Goal: Task Accomplishment & Management: Manage account settings

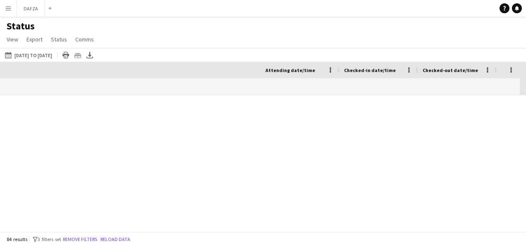
scroll to position [0, 388]
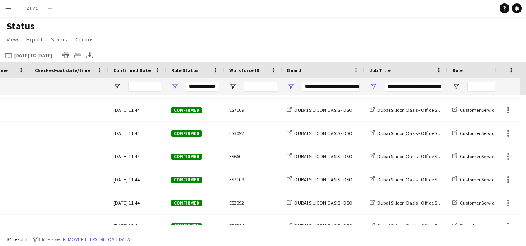
click at [8, 2] on button "Menu" at bounding box center [8, 8] width 17 height 17
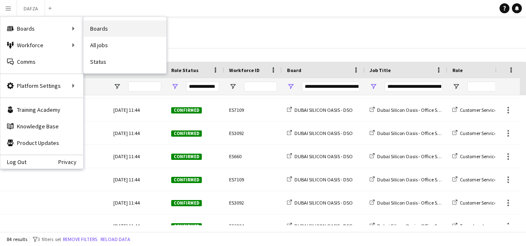
click at [97, 26] on link "Boards" at bounding box center [125, 28] width 83 height 17
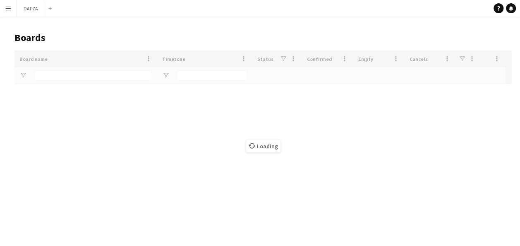
click at [6, 9] on app-icon "Menu" at bounding box center [8, 8] width 7 height 7
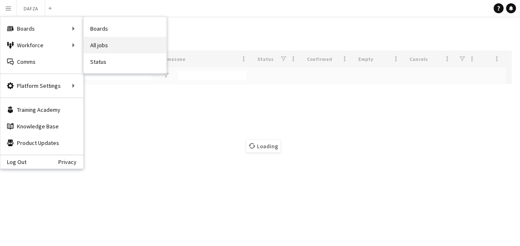
click at [122, 40] on link "All jobs" at bounding box center [125, 45] width 83 height 17
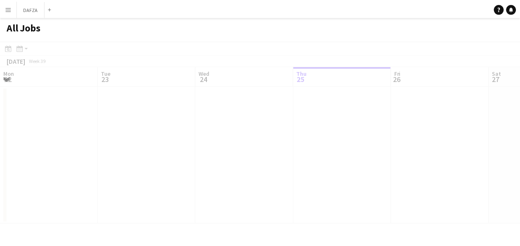
scroll to position [0, 198]
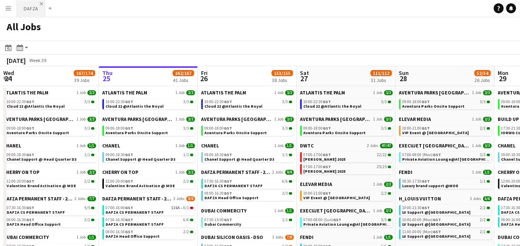
click at [40, 3] on app-icon "Close" at bounding box center [41, 3] width 3 height 3
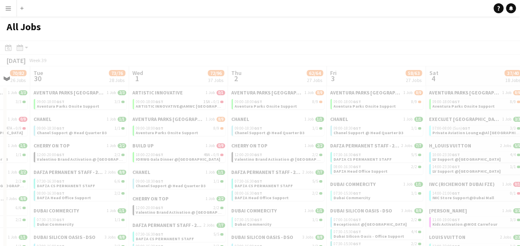
scroll to position [0, 207]
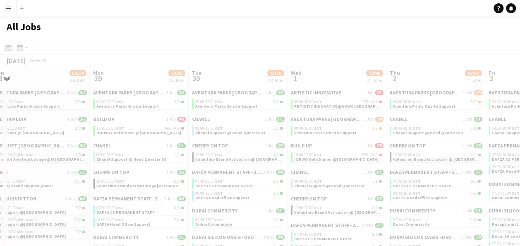
drag, startPoint x: 514, startPoint y: 81, endPoint x: 0, endPoint y: 104, distance: 514.1
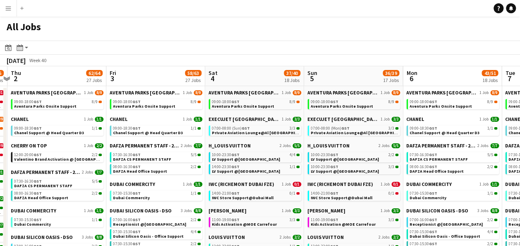
scroll to position [0, 259]
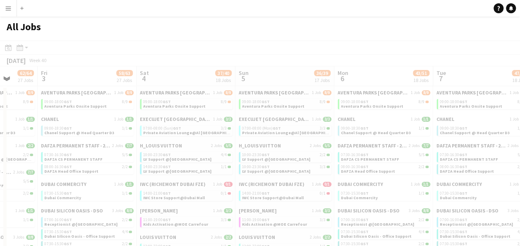
drag, startPoint x: 502, startPoint y: 82, endPoint x: -2, endPoint y: 91, distance: 503.8
drag, startPoint x: 490, startPoint y: 81, endPoint x: 195, endPoint y: 84, distance: 294.9
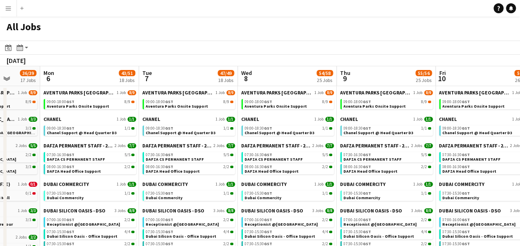
scroll to position [0, 223]
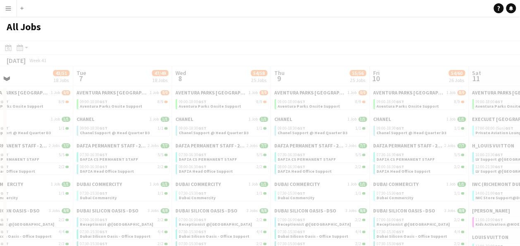
drag, startPoint x: 486, startPoint y: 74, endPoint x: -2, endPoint y: 91, distance: 487.8
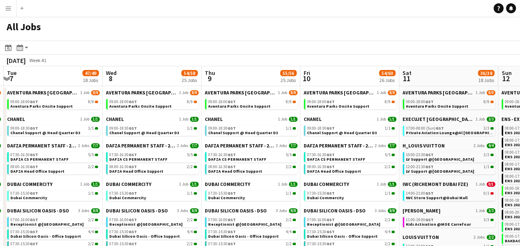
scroll to position [0, 240]
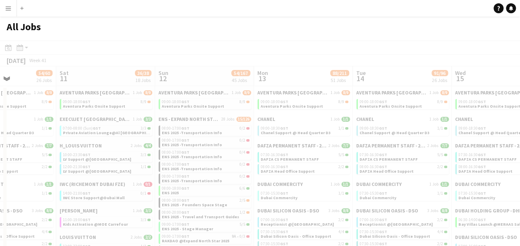
drag, startPoint x: 502, startPoint y: 79, endPoint x: -2, endPoint y: 86, distance: 504.2
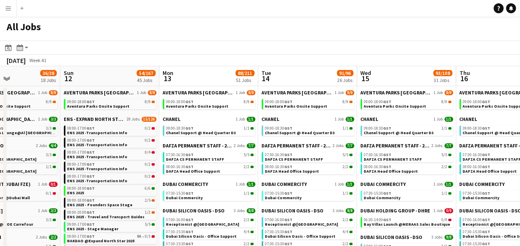
scroll to position [0, 358]
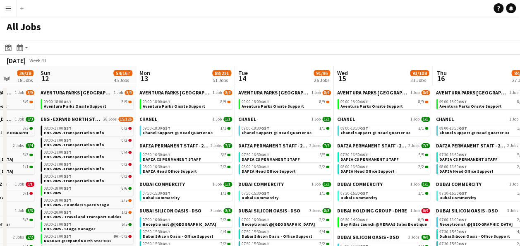
drag, startPoint x: 501, startPoint y: 75, endPoint x: 383, endPoint y: 82, distance: 118.0
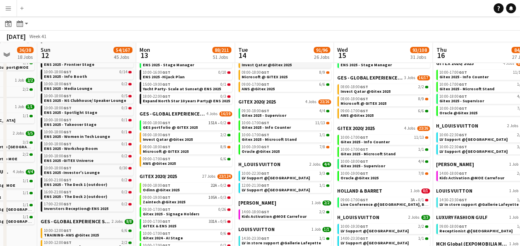
scroll to position [248, 0]
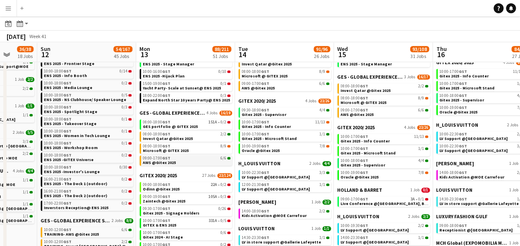
click at [177, 160] on link "09:00-17:00 GST 6/6 AWS @Gitex 2025" at bounding box center [187, 160] width 88 height 10
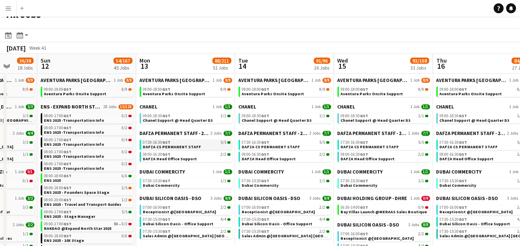
scroll to position [0, 0]
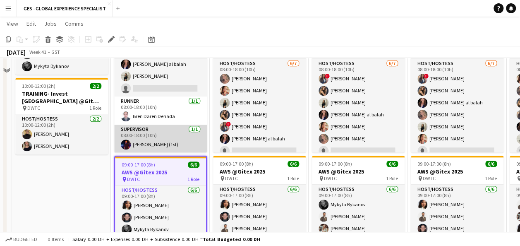
scroll to position [372, 0]
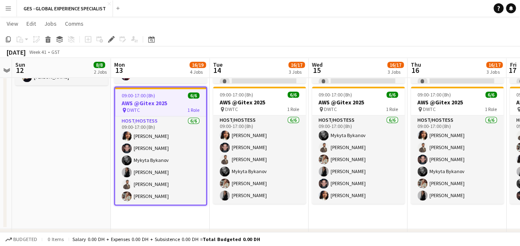
click at [161, 107] on div "pin DWTC 1 Role" at bounding box center [160, 110] width 91 height 7
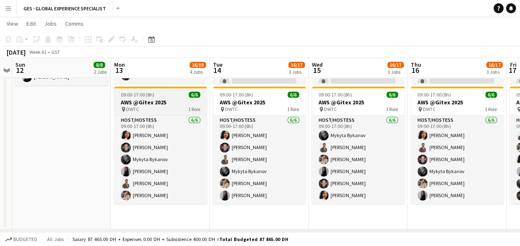
click at [160, 107] on div "pin DWTC 1 Role" at bounding box center [160, 109] width 93 height 7
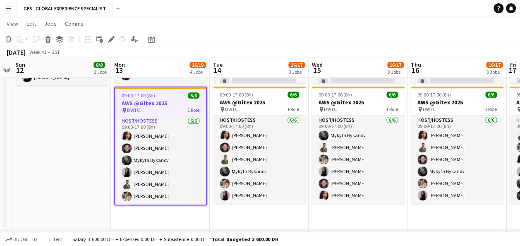
click at [160, 107] on div "pin DWTC 1 Role" at bounding box center [160, 110] width 91 height 7
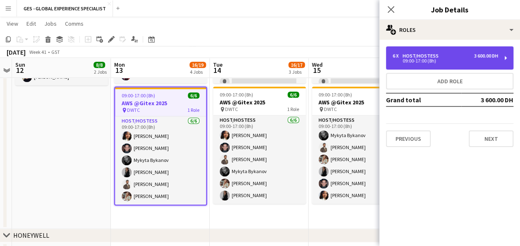
click at [464, 60] on div "09:00-17:00 (8h)" at bounding box center [444, 61] width 105 height 4
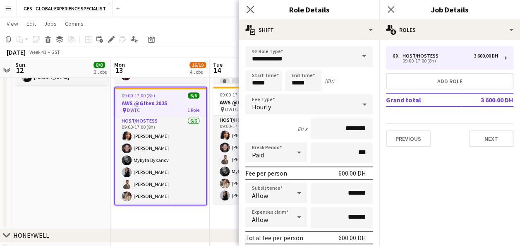
click at [256, 7] on app-icon "Close pop-in" at bounding box center [250, 10] width 12 height 12
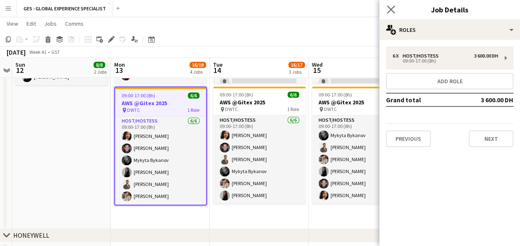
click at [386, 6] on app-icon "Close pop-in" at bounding box center [391, 10] width 12 height 12
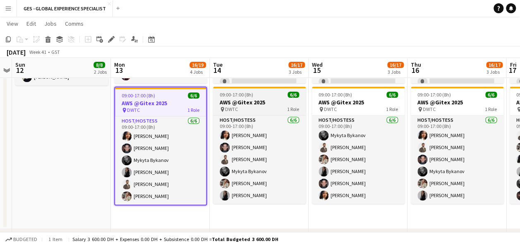
click at [266, 108] on div "pin DWTC 1 Role" at bounding box center [259, 109] width 93 height 7
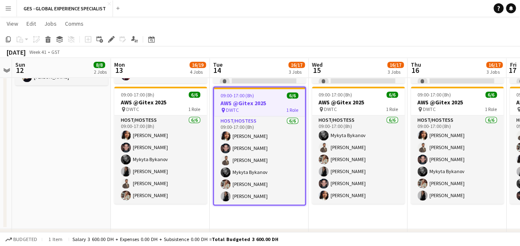
click at [266, 108] on div "pin DWTC 1 Role" at bounding box center [259, 110] width 91 height 7
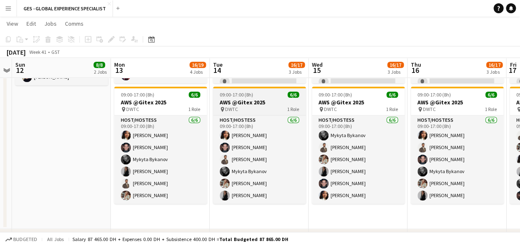
click at [266, 108] on div "pin DWTC 1 Role" at bounding box center [259, 109] width 93 height 7
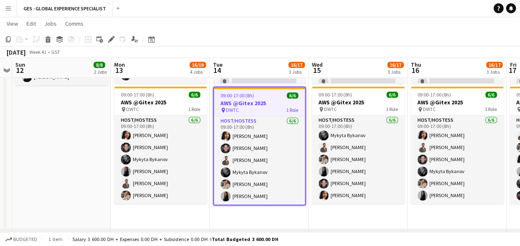
click at [278, 109] on div "pin DWTC 1 Role" at bounding box center [259, 110] width 91 height 7
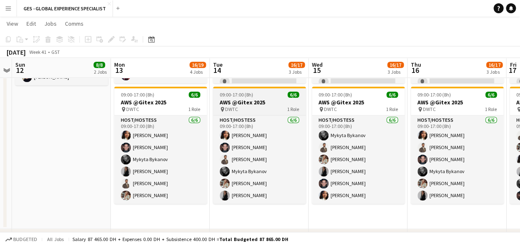
click at [278, 109] on div "pin DWTC 1 Role" at bounding box center [259, 109] width 93 height 7
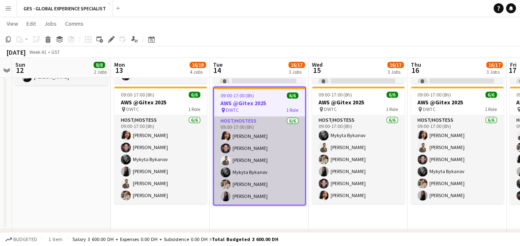
click at [273, 119] on app-card-role "Host/Hostess 6/6 09:00-17:00 (8h) Mai Mohamed Jarryn Van Dyk Nabil Baloushi Myk…" at bounding box center [259, 160] width 91 height 88
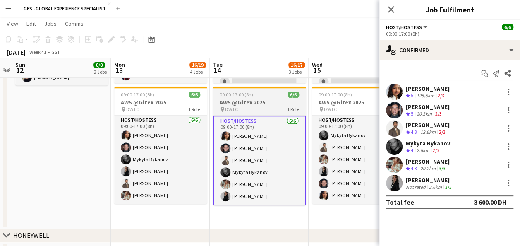
click at [254, 106] on div "pin DWTC 1 Role" at bounding box center [259, 109] width 93 height 7
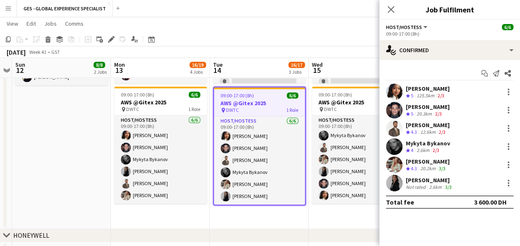
click at [254, 107] on div "pin DWTC 1 Role" at bounding box center [259, 110] width 91 height 7
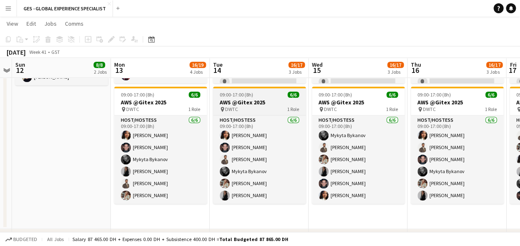
click at [254, 106] on div "pin DWTC 1 Role" at bounding box center [259, 109] width 93 height 7
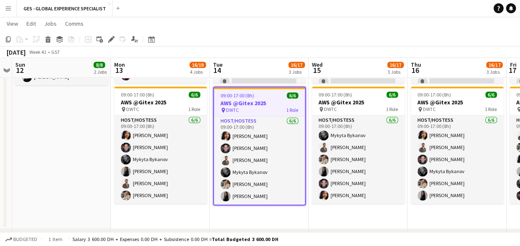
click at [254, 105] on h3 "AWS @Gitex 2025" at bounding box center [259, 102] width 91 height 7
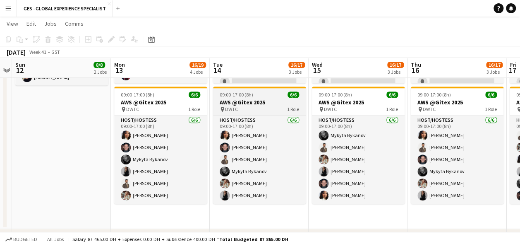
click at [254, 105] on h3 "AWS @Gitex 2025" at bounding box center [259, 101] width 93 height 7
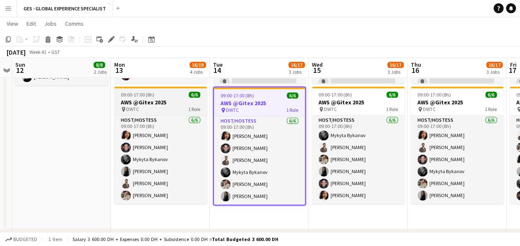
click at [169, 110] on div "pin DWTC 1 Role" at bounding box center [160, 109] width 93 height 7
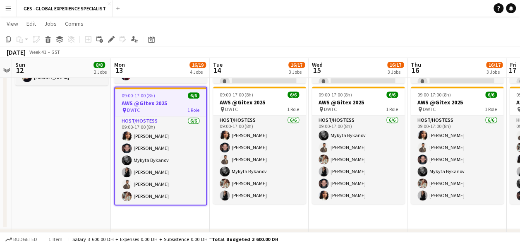
click at [168, 110] on div "pin DWTC 1 Role" at bounding box center [160, 110] width 91 height 7
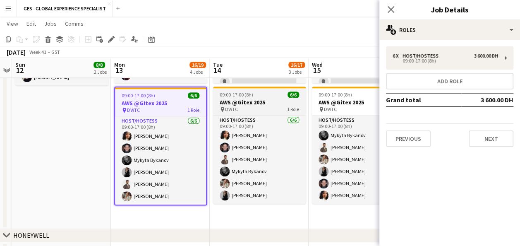
click at [271, 112] on div "pin DWTC 1 Role" at bounding box center [259, 109] width 93 height 7
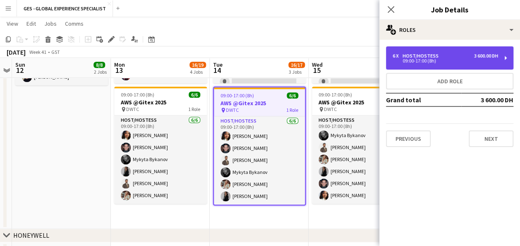
click at [470, 49] on div "6 x Host/Hostess 3 600.00 DH 09:00-17:00 (8h)" at bounding box center [449, 57] width 127 height 23
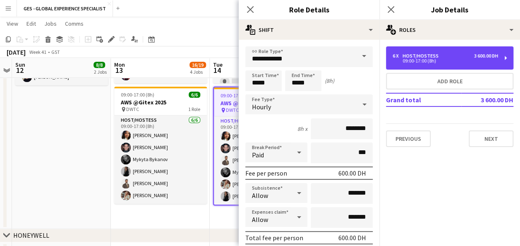
scroll to position [83, 0]
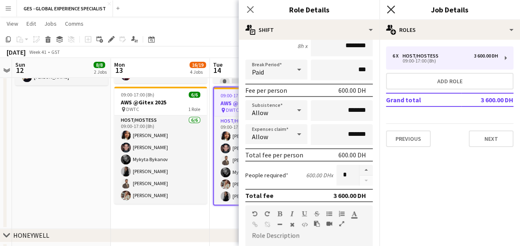
click at [390, 7] on icon "Close pop-in" at bounding box center [391, 9] width 8 height 8
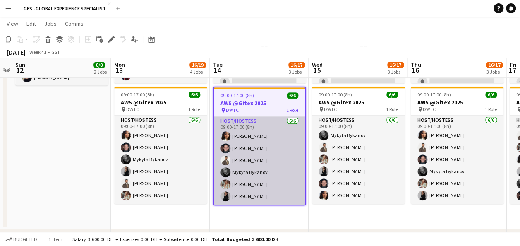
click at [256, 148] on app-card-role "Host/Hostess 6/6 09:00-17:00 (8h) Mai Mohamed Jarryn Van Dyk Nabil Baloushi Myk…" at bounding box center [259, 160] width 91 height 88
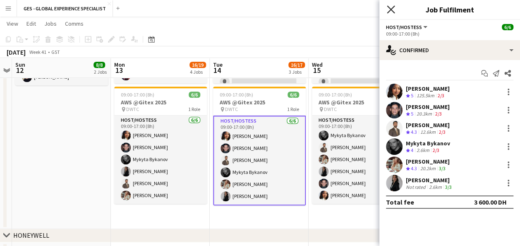
click at [394, 10] on icon "Close pop-in" at bounding box center [391, 9] width 8 height 8
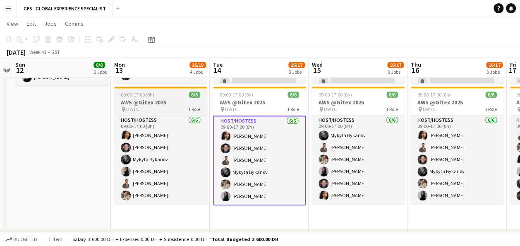
click at [174, 103] on h3 "AWS @Gitex 2025" at bounding box center [160, 101] width 93 height 7
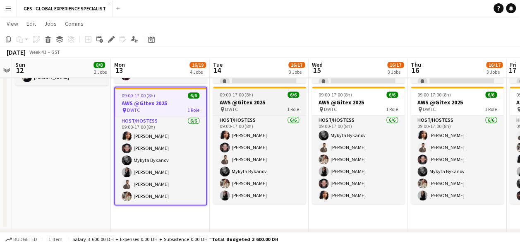
click at [244, 92] on span "09:00-17:00 (8h)" at bounding box center [236, 94] width 33 height 6
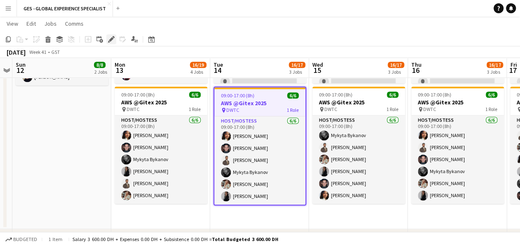
click at [114, 44] on div "Edit" at bounding box center [111, 39] width 10 height 10
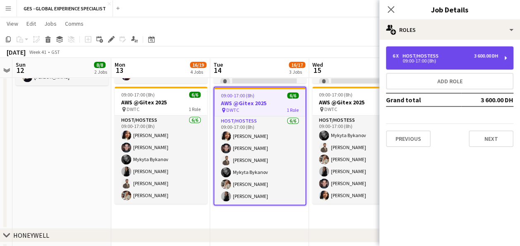
click at [441, 65] on div "6 x Host/Hostess 3 600.00 DH 09:00-17:00 (8h)" at bounding box center [449, 57] width 127 height 23
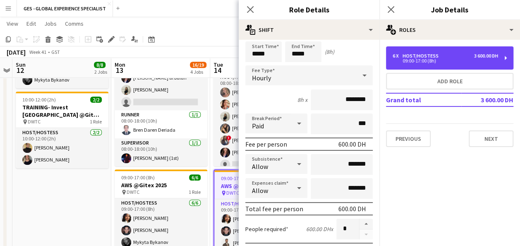
scroll to position [41, 0]
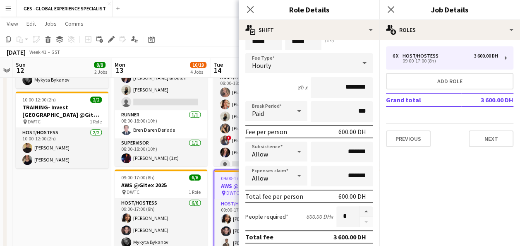
click at [249, 3] on div "Close pop-in" at bounding box center [250, 9] width 23 height 19
click at [254, 12] on icon at bounding box center [250, 9] width 8 height 8
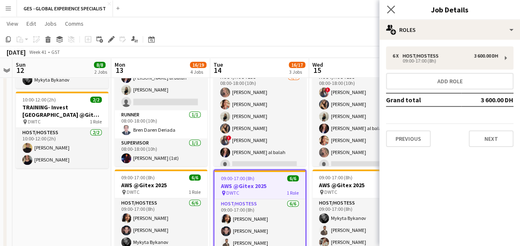
click at [386, 6] on app-icon "Close pop-in" at bounding box center [391, 10] width 12 height 12
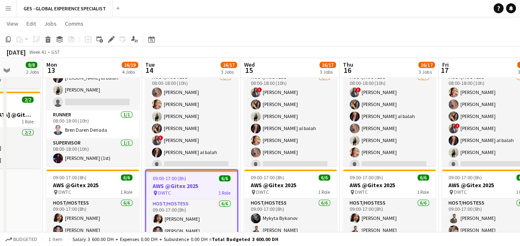
scroll to position [0, 211]
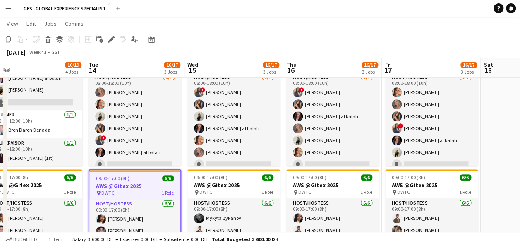
drag, startPoint x: 455, startPoint y: 65, endPoint x: 330, endPoint y: 71, distance: 125.0
click at [330, 71] on app-calendar-viewport "Sat 11 Sun 12 8/8 2 Jobs Mon 13 16/19 4 Jobs Tue 14 16/17 3 Jobs Wed 15 16/17 3…" at bounding box center [260, 46] width 520 height 607
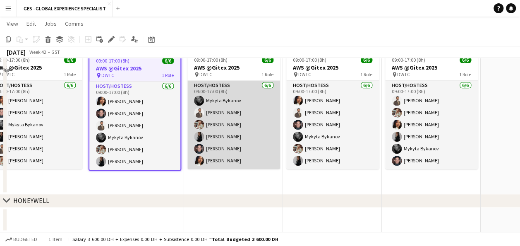
scroll to position [324, 0]
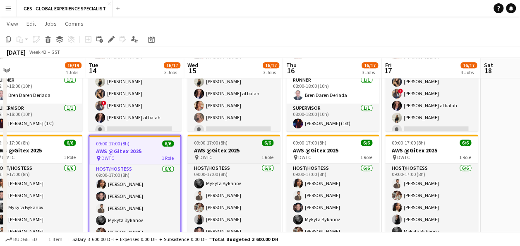
click at [240, 149] on h3 "AWS @Gitex 2025" at bounding box center [233, 149] width 93 height 7
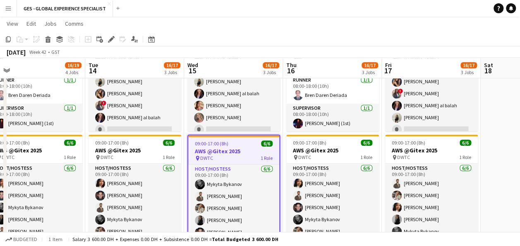
click at [240, 160] on div "pin DWTC 1 Role" at bounding box center [233, 158] width 91 height 7
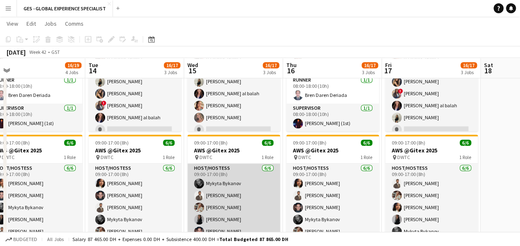
click at [242, 165] on app-card-role "Host/Hostess 6/6 09:00-17:00 (8h) Mykyta Bykanov Nabil Baloushi Maryna Tsypar I…" at bounding box center [233, 207] width 93 height 88
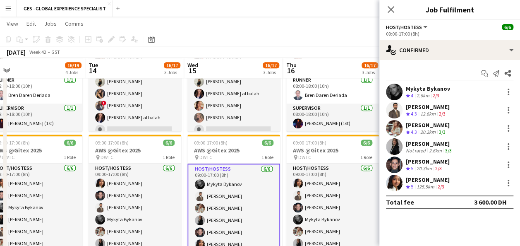
click at [392, 93] on app-user-avatar at bounding box center [394, 92] width 17 height 17
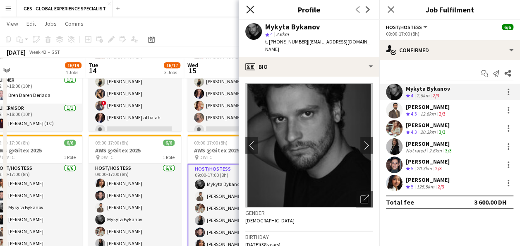
click at [253, 13] on icon "Close pop-in" at bounding box center [250, 9] width 8 height 8
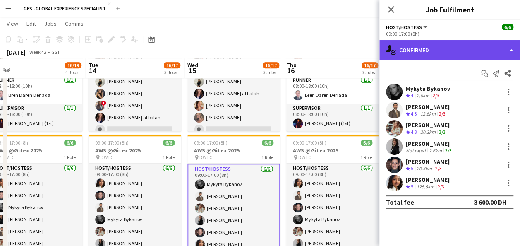
click at [466, 55] on div "single-neutral-actions-check-2 Confirmed" at bounding box center [449, 50] width 141 height 20
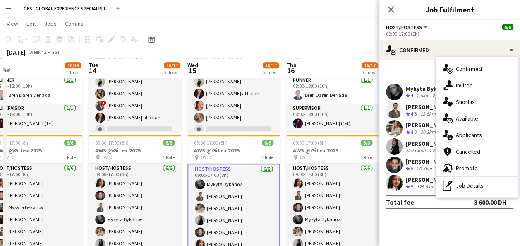
click at [395, 18] on div "Close pop-in" at bounding box center [390, 9] width 23 height 19
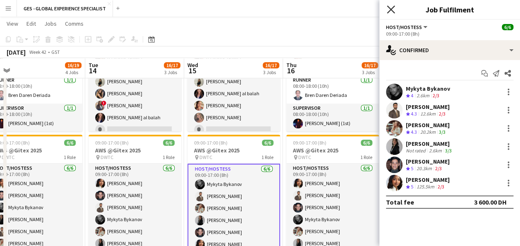
click at [392, 12] on icon "Close pop-in" at bounding box center [391, 9] width 8 height 8
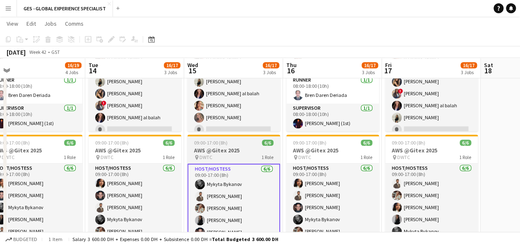
click at [244, 151] on h3 "AWS @Gitex 2025" at bounding box center [233, 149] width 93 height 7
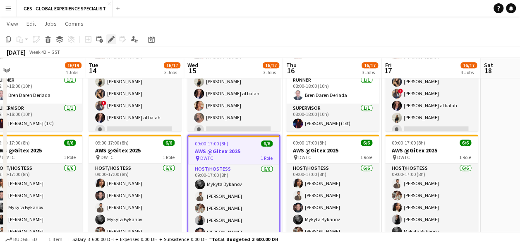
click at [112, 36] on icon "Edit" at bounding box center [111, 39] width 7 height 7
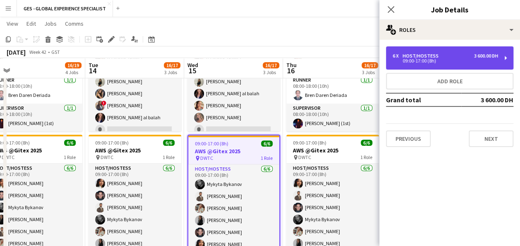
click at [472, 57] on div "6 x Host/Hostess 3 600.00 DH" at bounding box center [444, 56] width 105 height 6
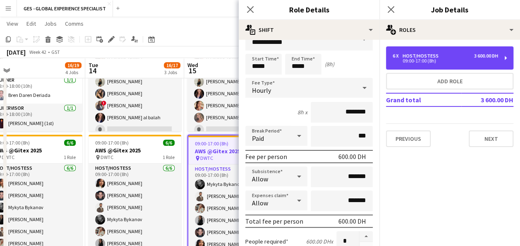
scroll to position [0, 0]
